Goal: Task Accomplishment & Management: Complete application form

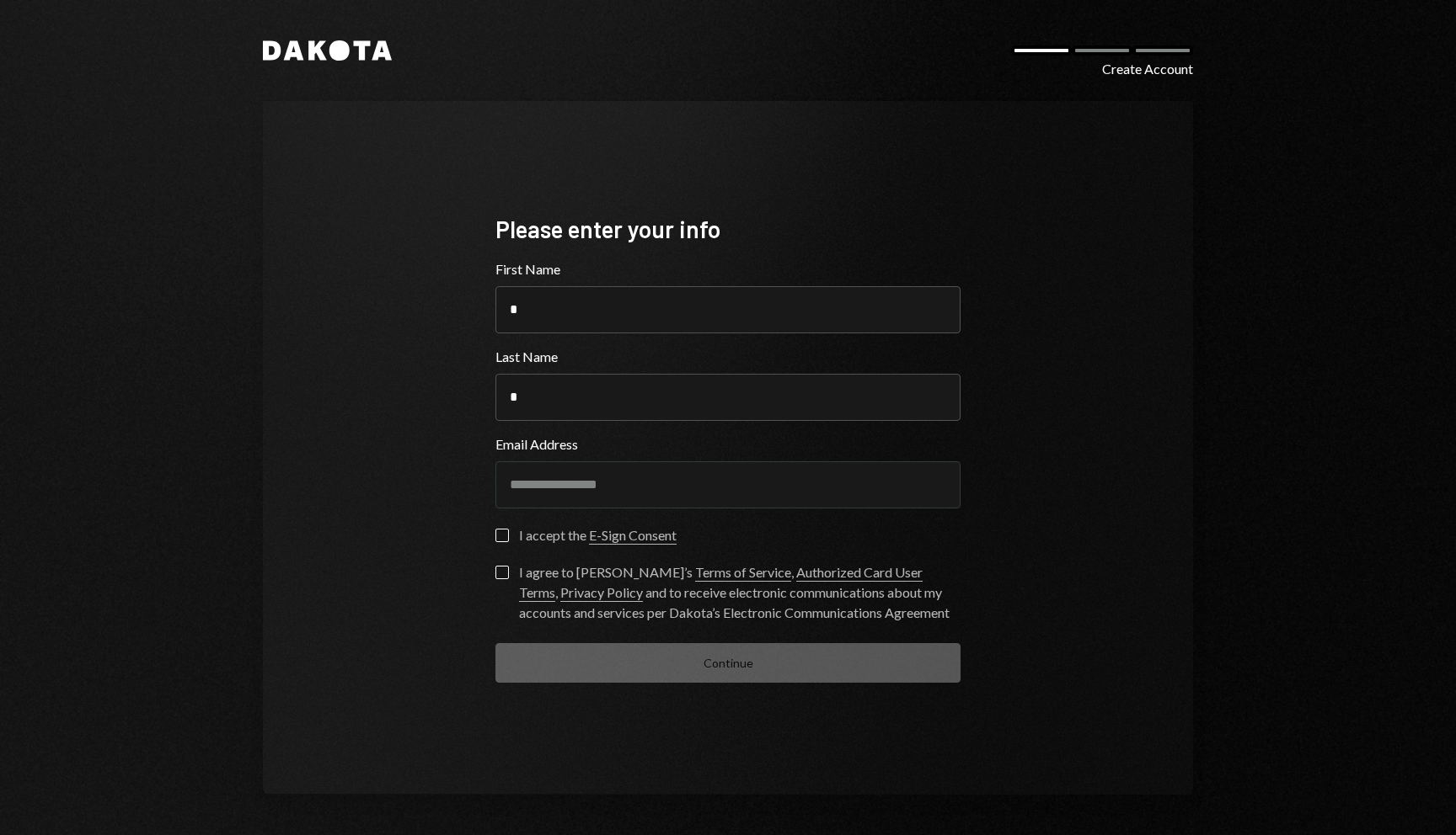
click at [1050, 49] on div at bounding box center [1040, 50] width 60 height 11
click at [295, 40] on icon "Dakota" at bounding box center [327, 50] width 129 height 20
click at [529, 545] on div "I accept the E-Sign Consent" at bounding box center [598, 535] width 157 height 20
click at [509, 542] on button "I accept the E-Sign Consent" at bounding box center [502, 535] width 13 height 13
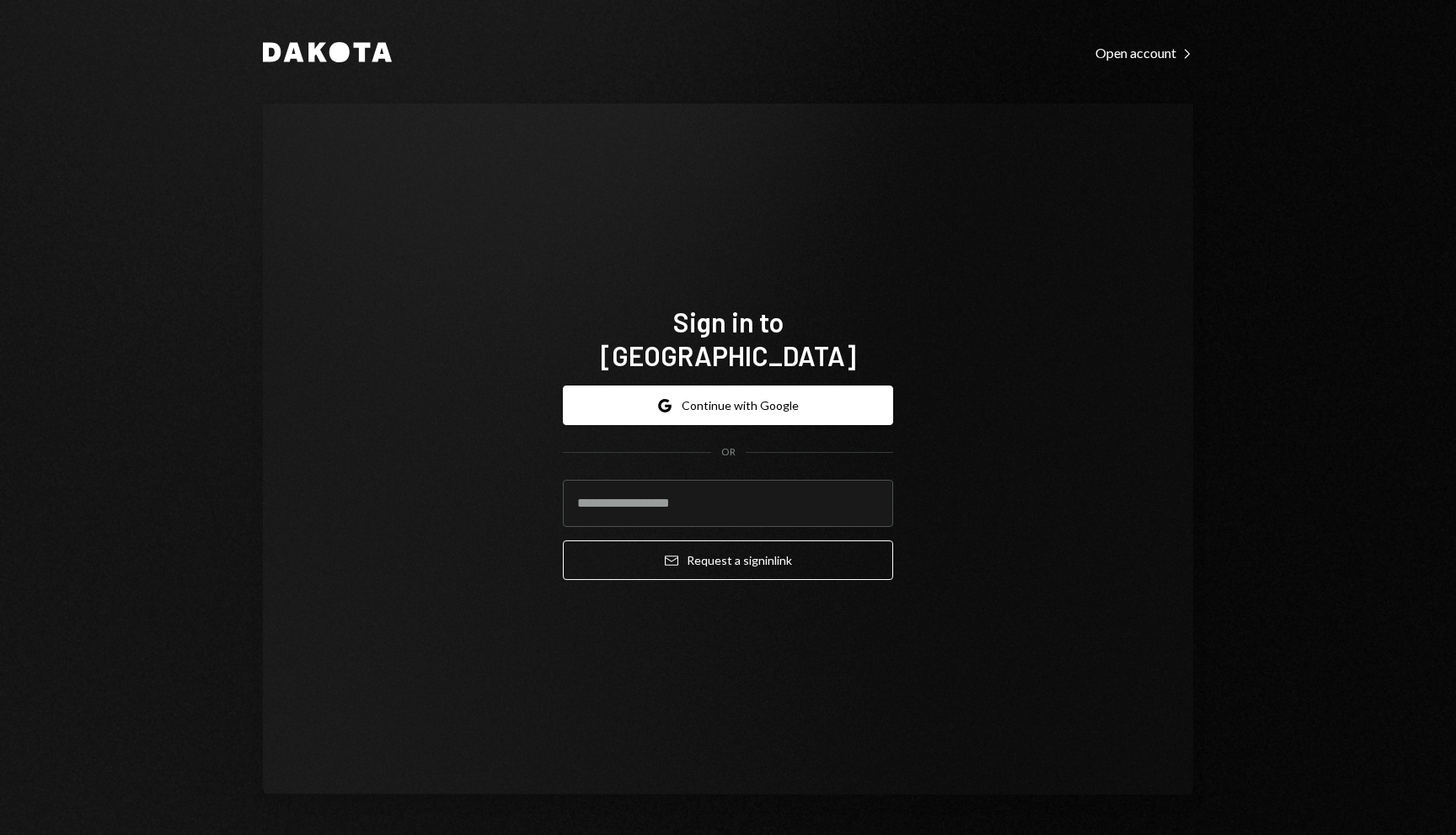
click at [659, 372] on div "Google Continue with Google OR Email Request a sign in link" at bounding box center [727, 483] width 330 height 221
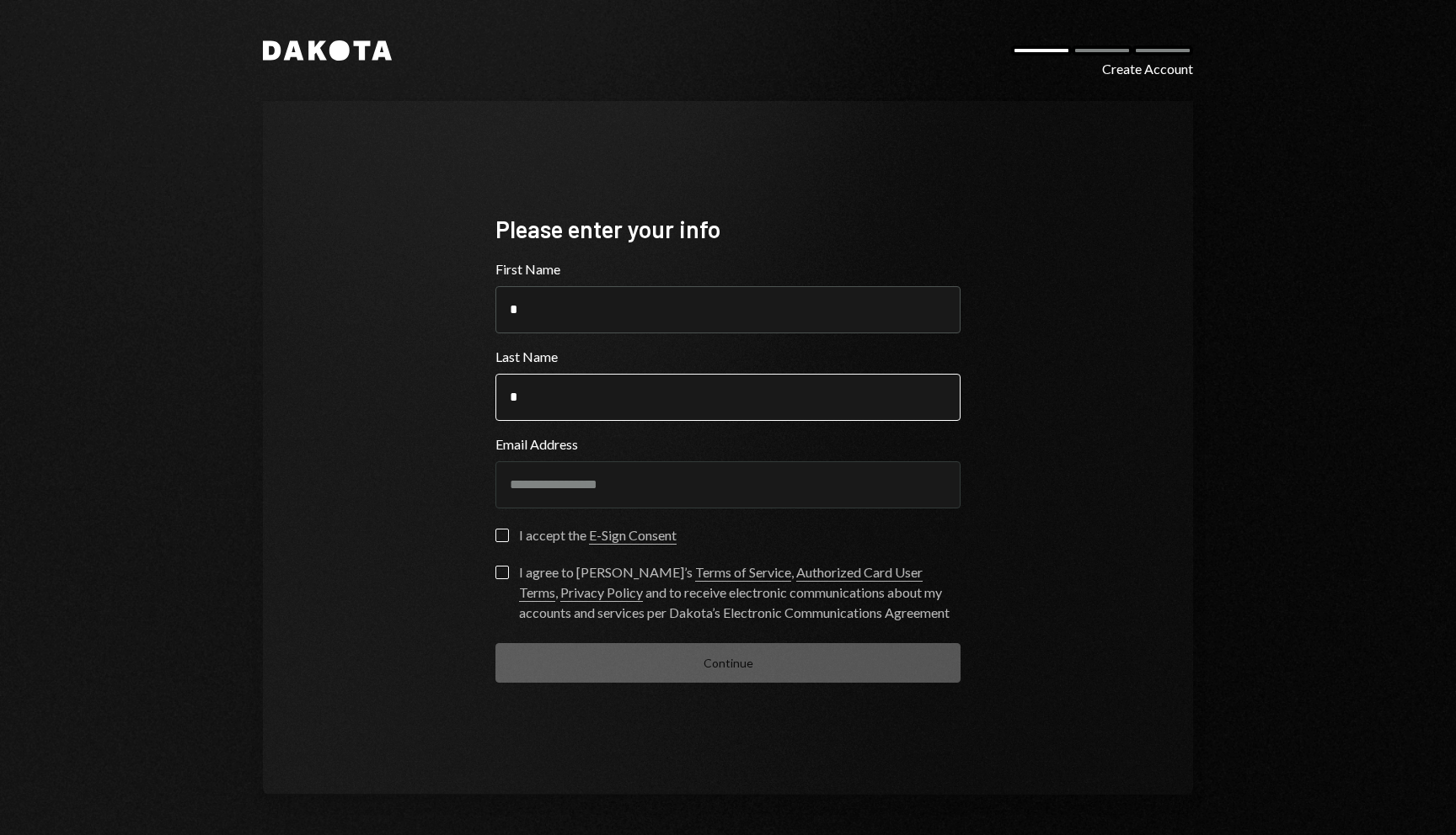
click at [659, 396] on input "*" at bounding box center [727, 396] width 465 height 47
